Goal: Find specific page/section: Find specific page/section

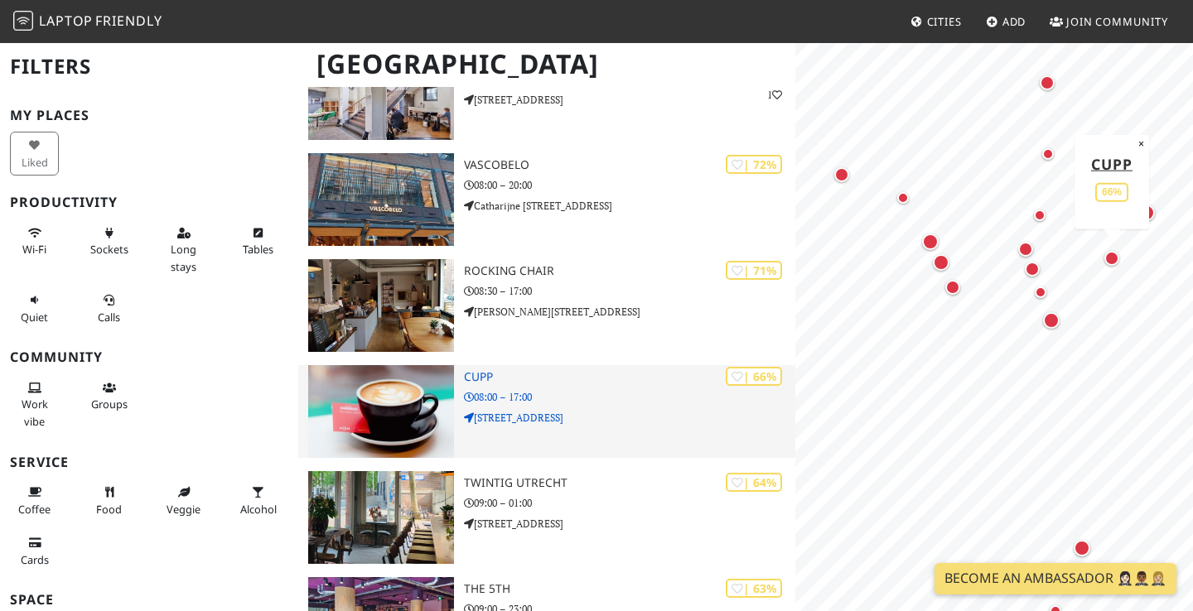
scroll to position [842, 0]
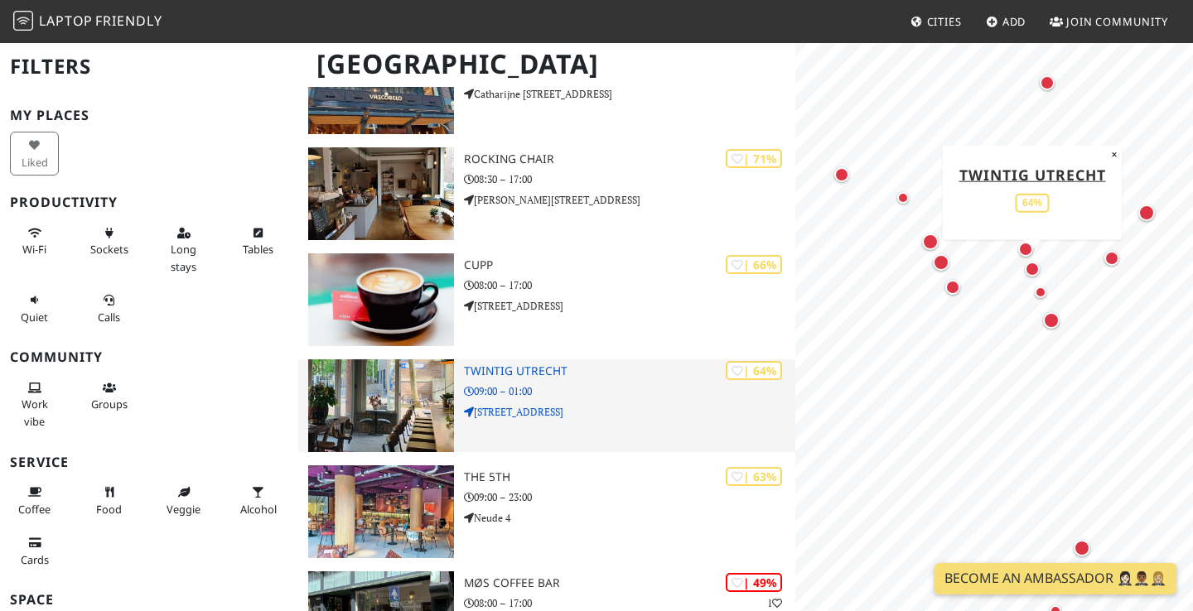
click at [361, 394] on img at bounding box center [381, 406] width 146 height 93
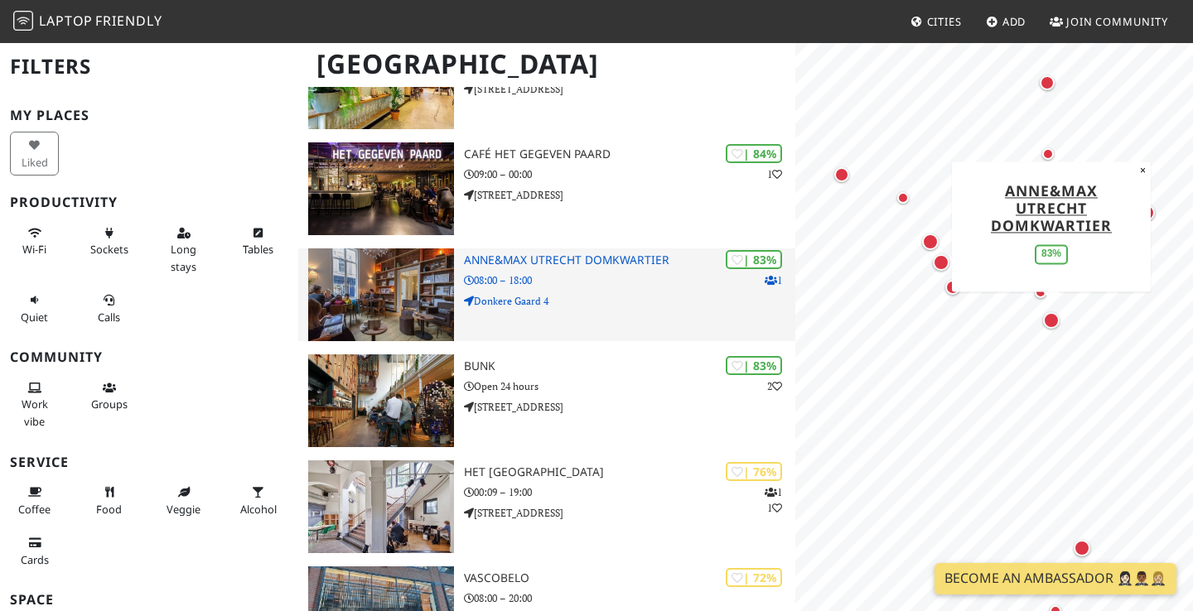
scroll to position [305, 0]
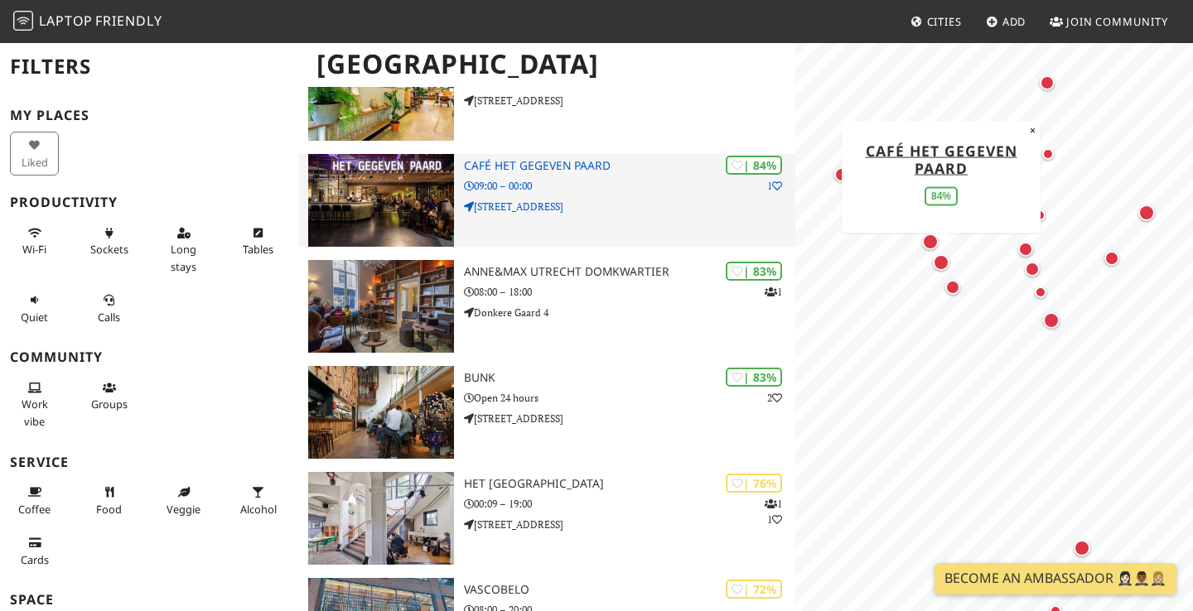
click at [369, 214] on img at bounding box center [381, 200] width 146 height 93
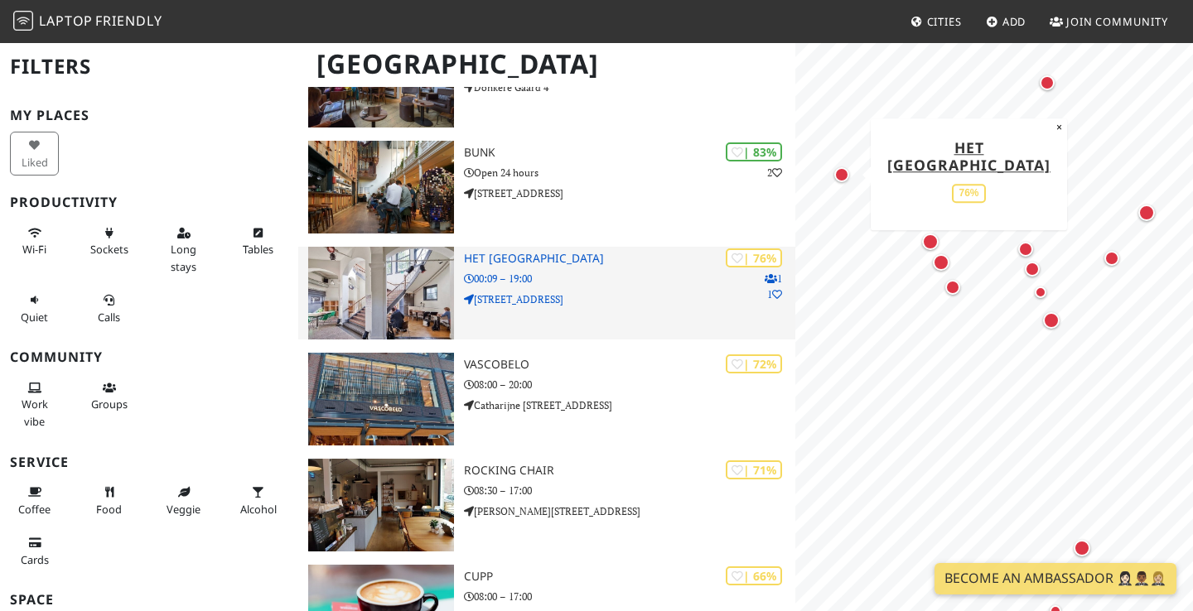
scroll to position [734, 0]
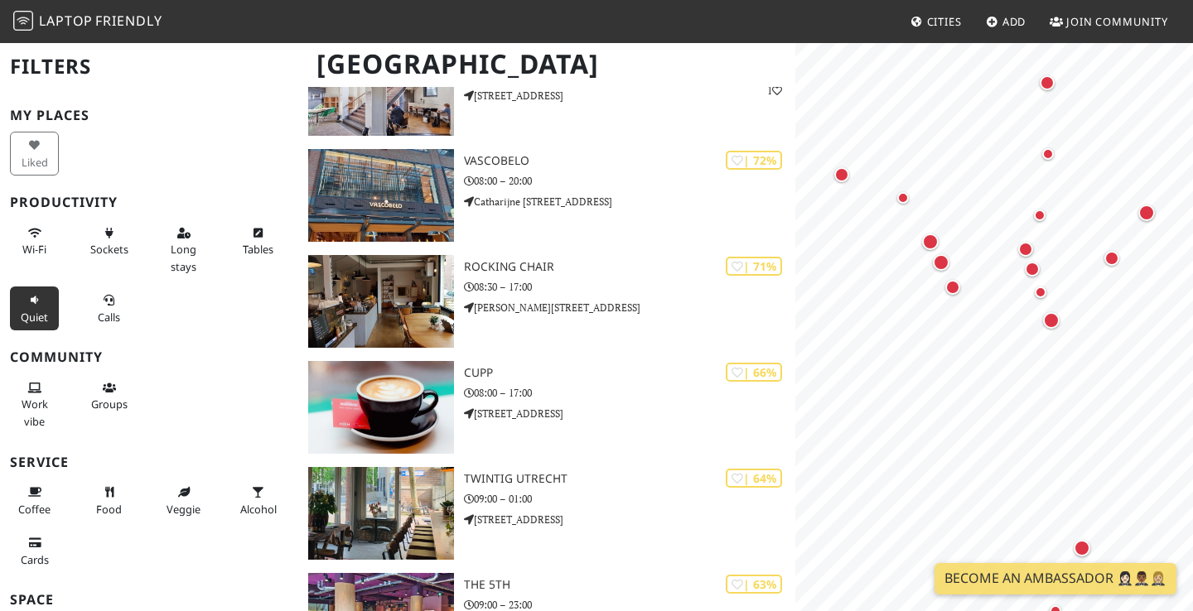
click at [46, 308] on button "Quiet" at bounding box center [34, 309] width 49 height 44
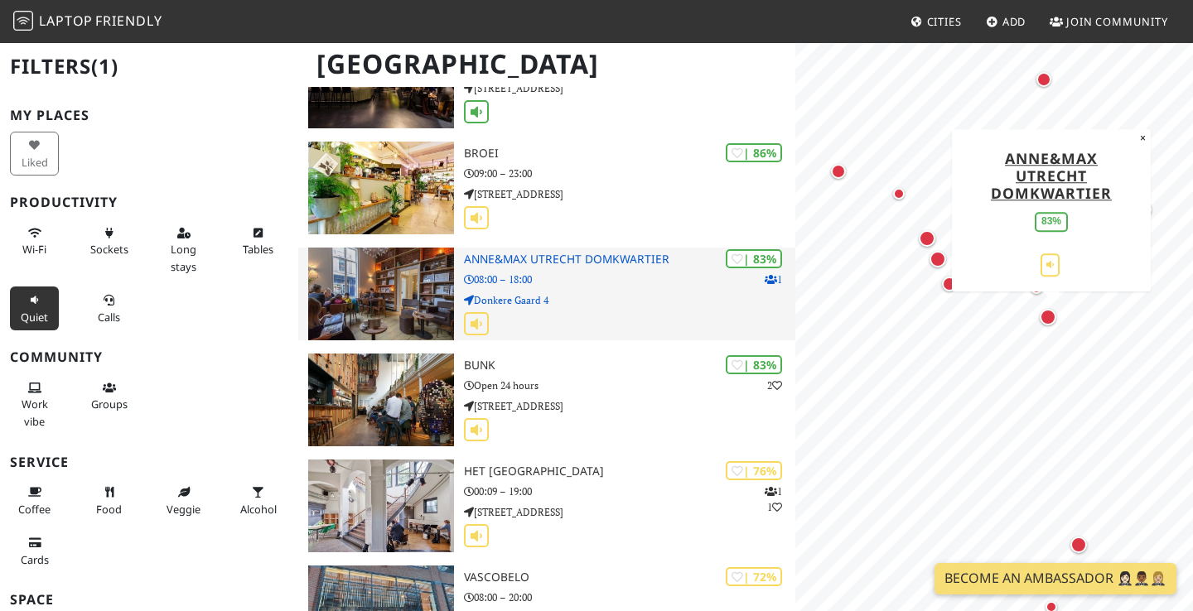
scroll to position [355, 0]
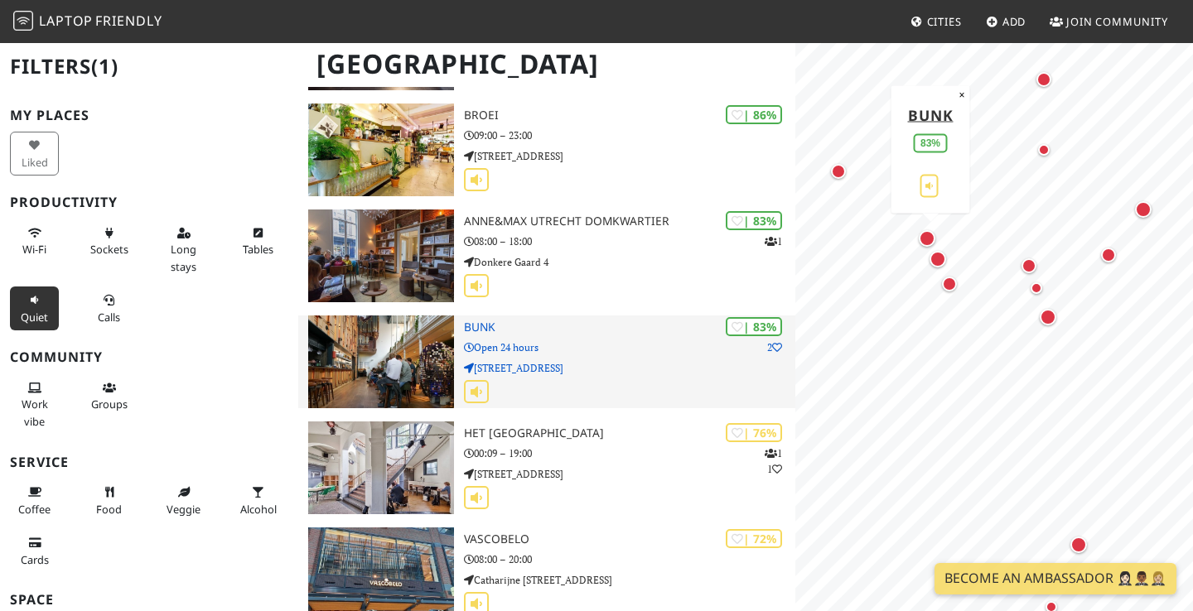
click at [384, 356] on img at bounding box center [381, 362] width 146 height 93
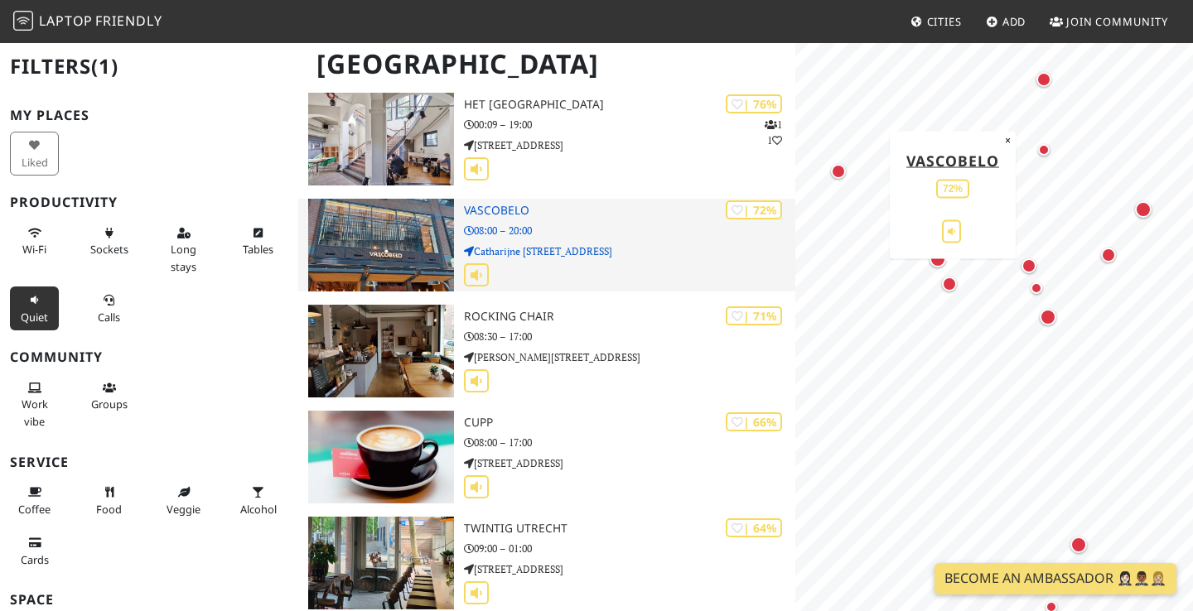
scroll to position [685, 0]
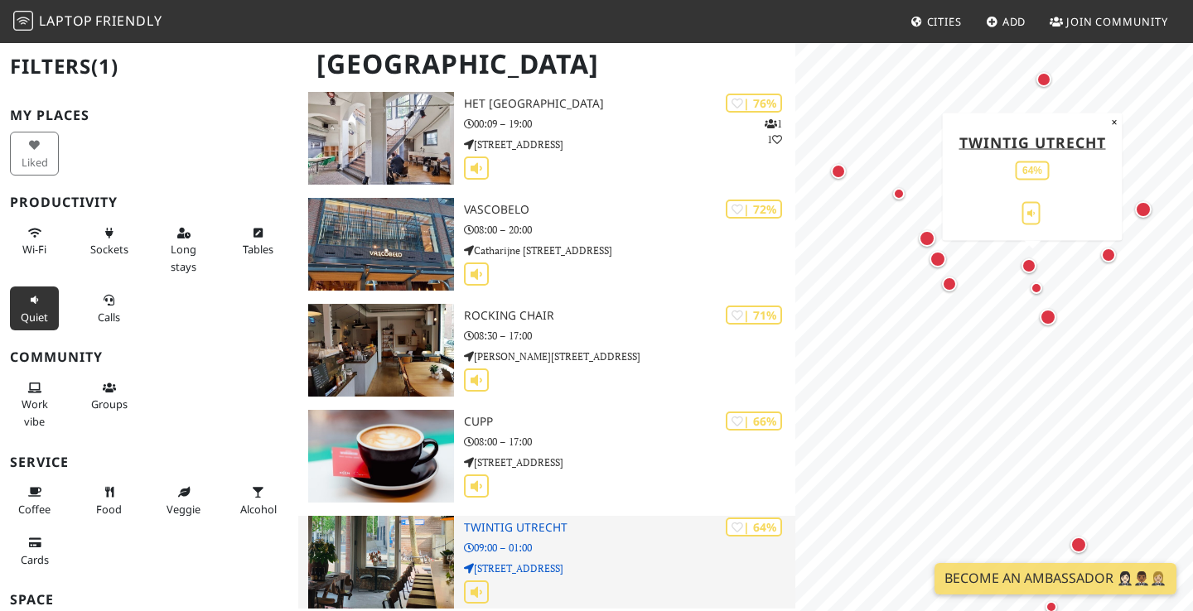
click at [369, 557] on img at bounding box center [381, 562] width 146 height 93
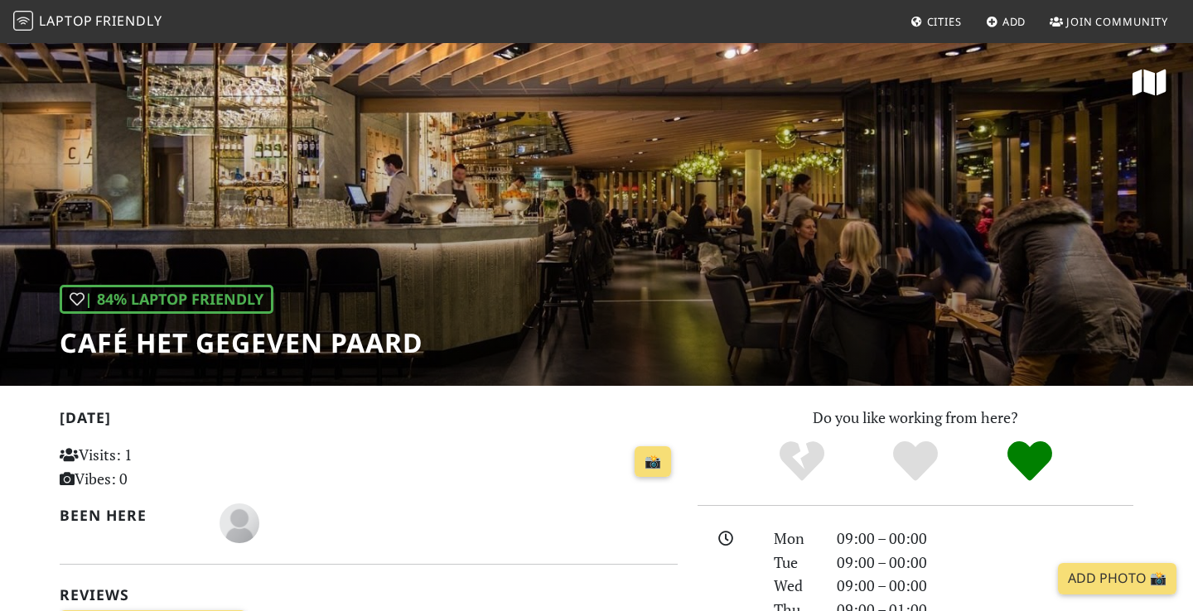
click at [370, 215] on div "| 84% Laptop Friendly Café Het Gegeven Paard" at bounding box center [596, 213] width 1193 height 345
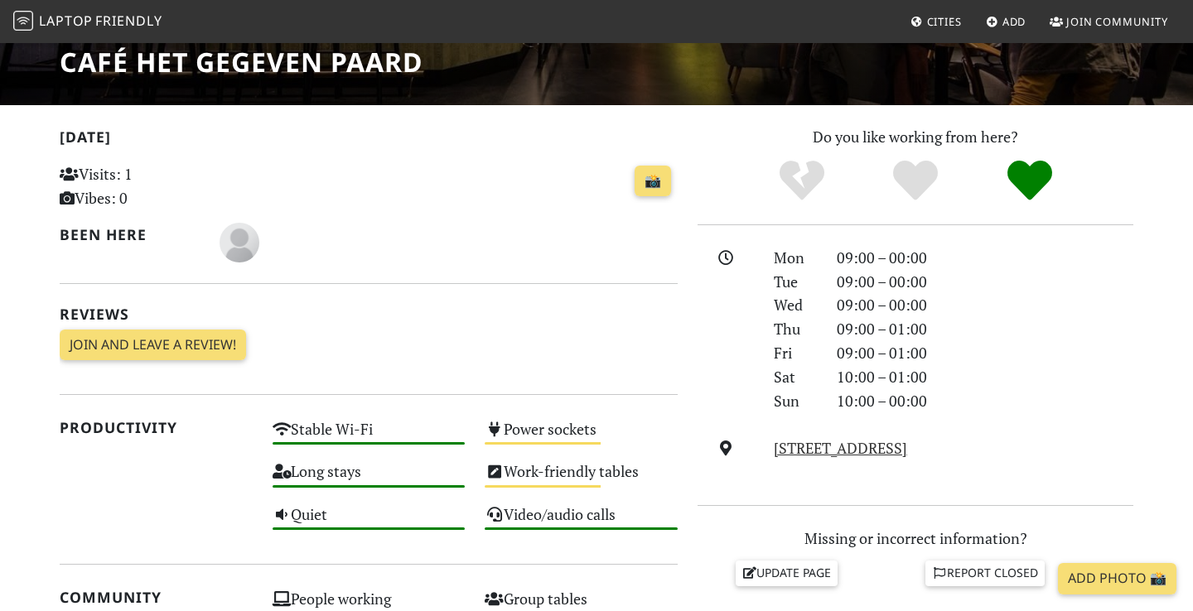
scroll to position [282, 0]
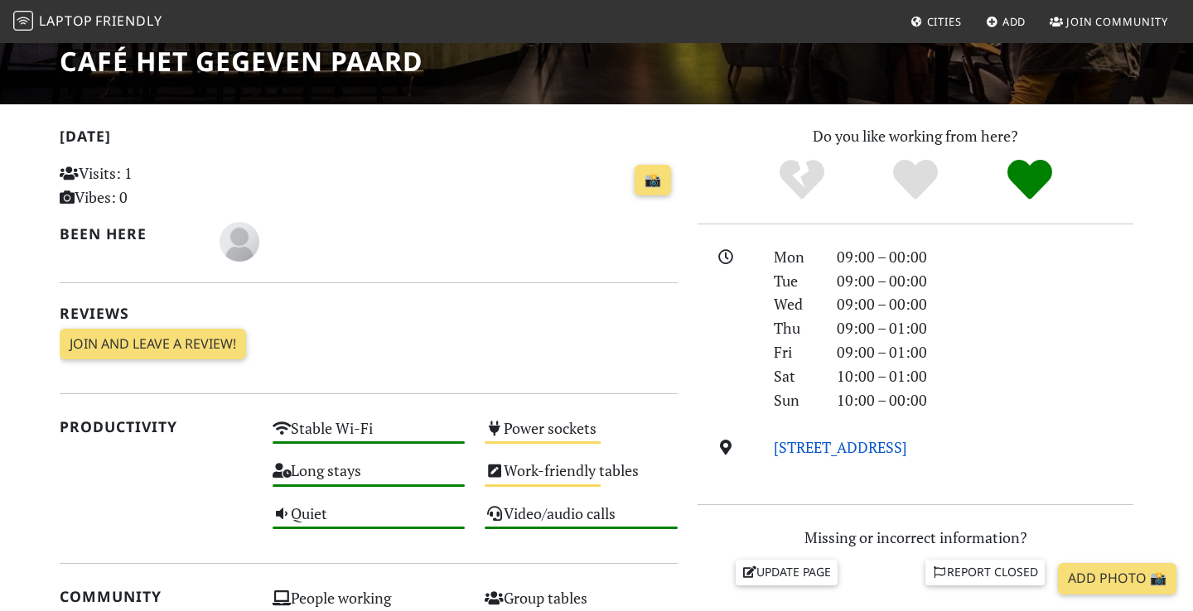
click at [900, 451] on link "Vredenburgkade 11, 3511 WC, Utrecht" at bounding box center [840, 447] width 133 height 20
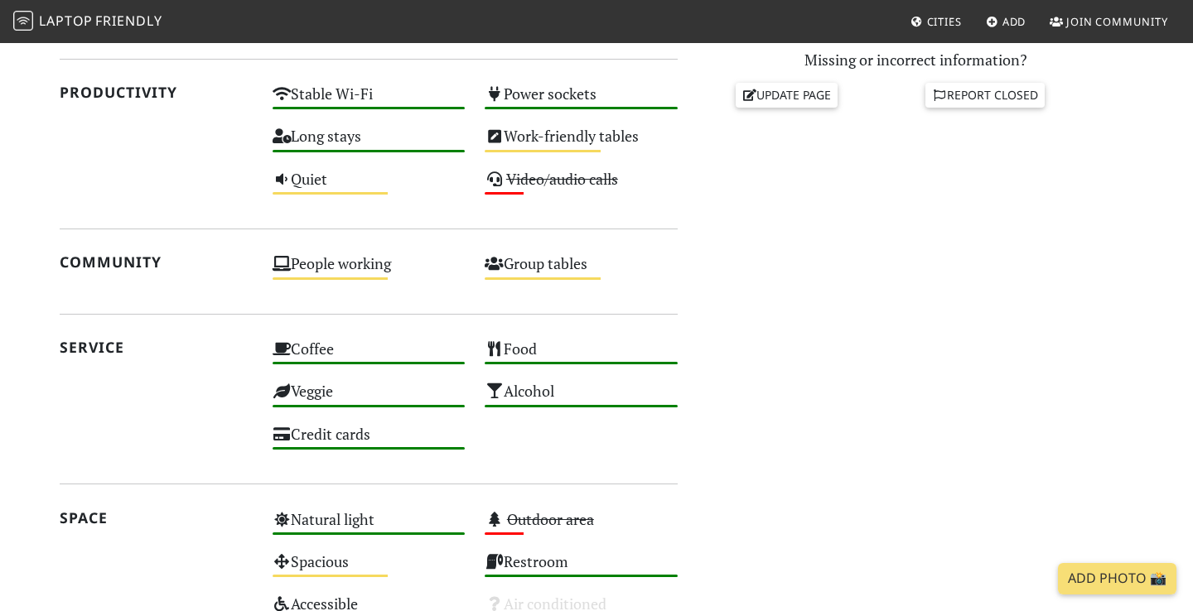
scroll to position [455, 0]
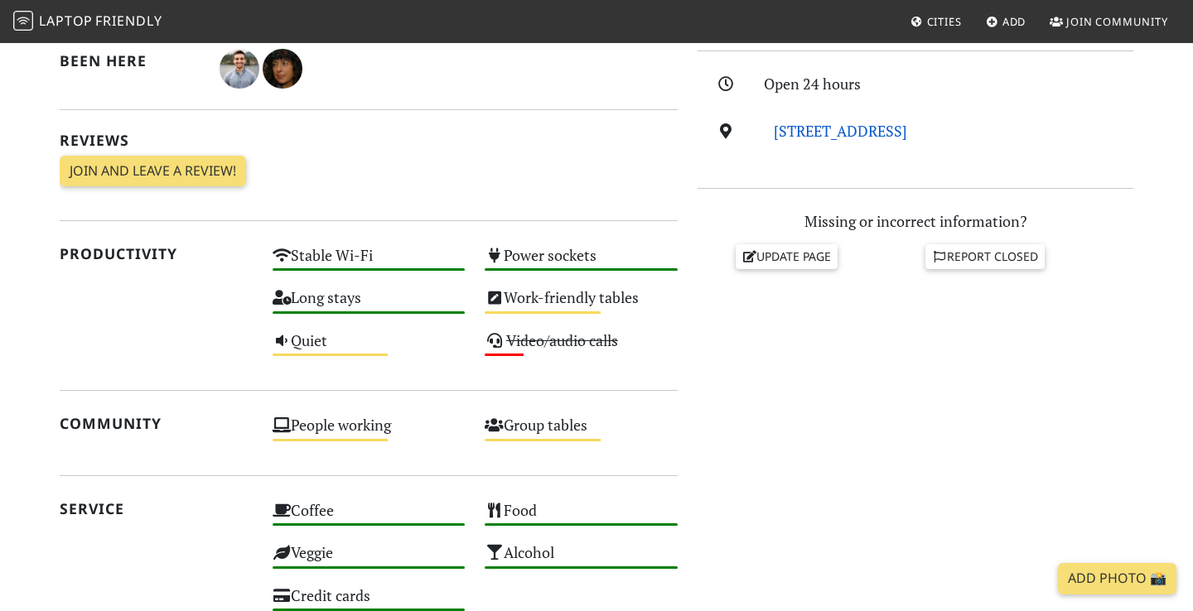
click at [876, 138] on link "Catharijnekade 9, 3511 RT, Utrecht" at bounding box center [840, 131] width 133 height 20
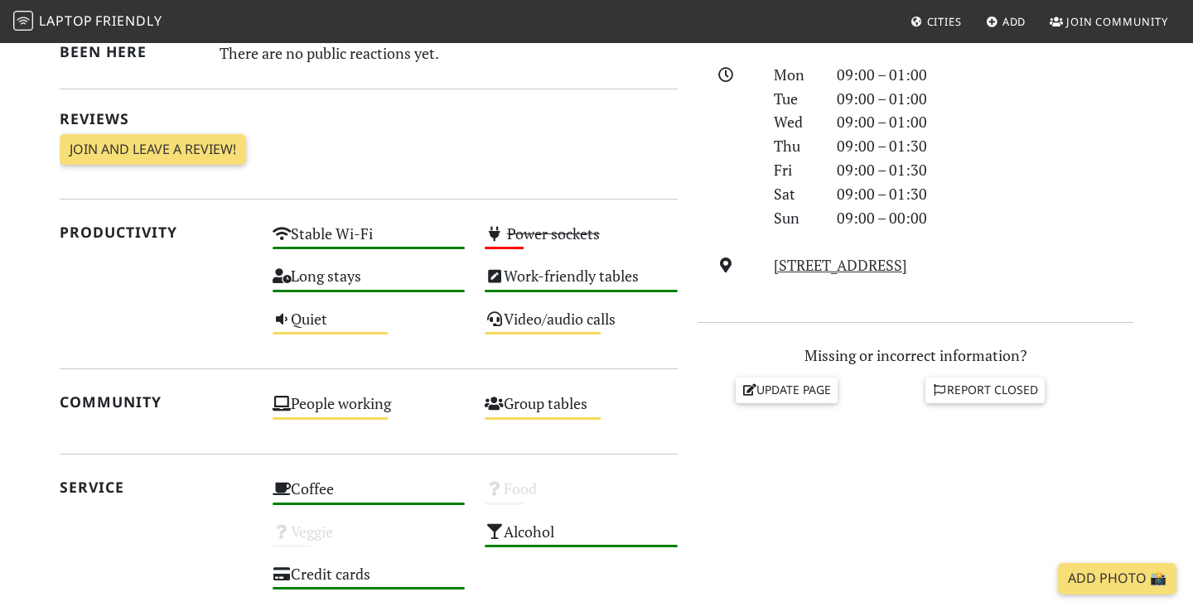
scroll to position [465, 0]
click at [894, 271] on link "[STREET_ADDRESS]" at bounding box center [840, 264] width 133 height 20
